Goal: Check status

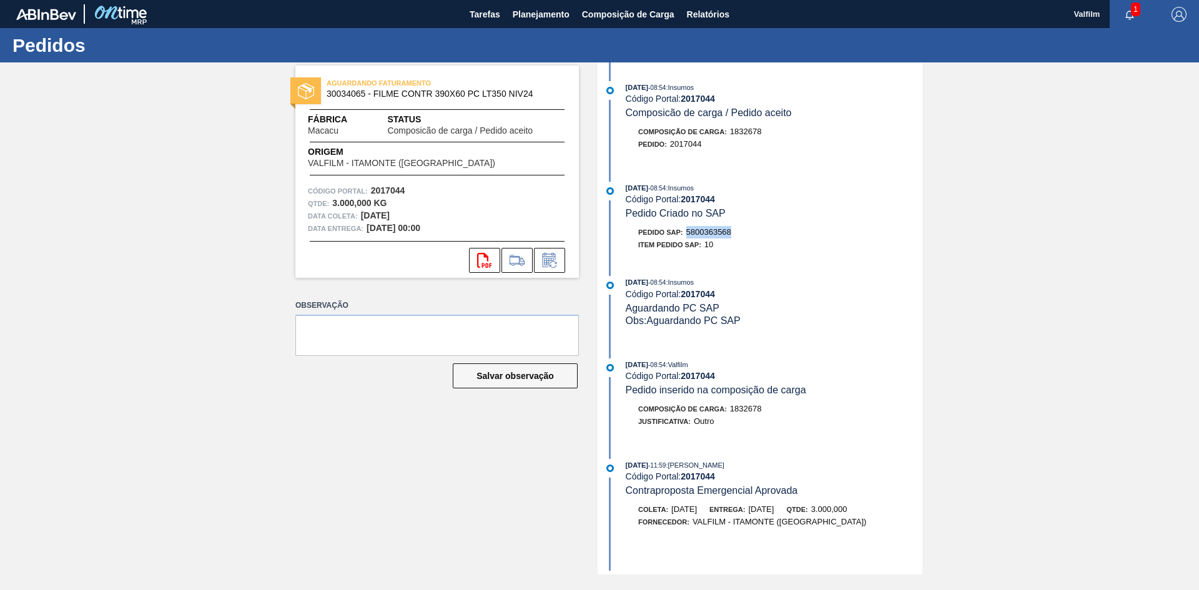
drag, startPoint x: 738, startPoint y: 227, endPoint x: 686, endPoint y: 232, distance: 52.8
click at [686, 232] on div "Pedido SAP: 5800363568" at bounding box center [774, 232] width 297 height 12
copy span "5800363568"
drag, startPoint x: 193, startPoint y: 264, endPoint x: 184, endPoint y: 159, distance: 105.4
click at [196, 263] on div "AGUARDANDO FATURAMENTO 30034065 - FILME CONTR 390X60 PC LT350 NIV24 Fábrica Mac…" at bounding box center [599, 318] width 1199 height 512
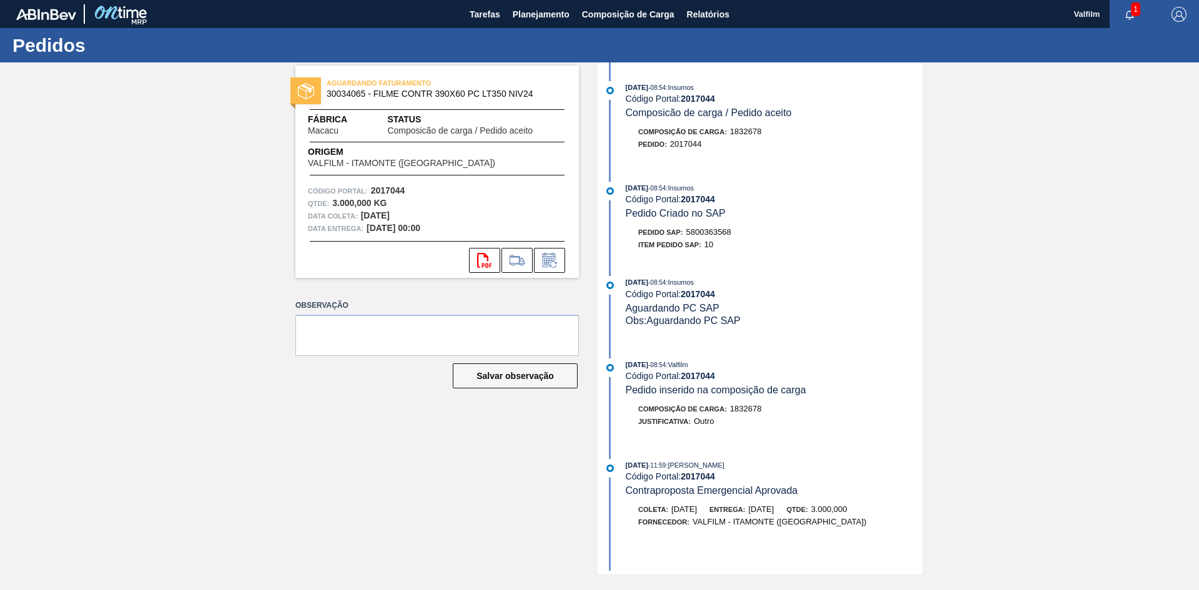
drag, startPoint x: 118, startPoint y: 279, endPoint x: 126, endPoint y: 260, distance: 20.2
click at [119, 277] on div "AGUARDANDO FATURAMENTO 30034065 - FILME CONTR 390X60 PC LT350 NIV24 Fábrica Mac…" at bounding box center [599, 318] width 1199 height 512
